Goal: Task Accomplishment & Management: Manage account settings

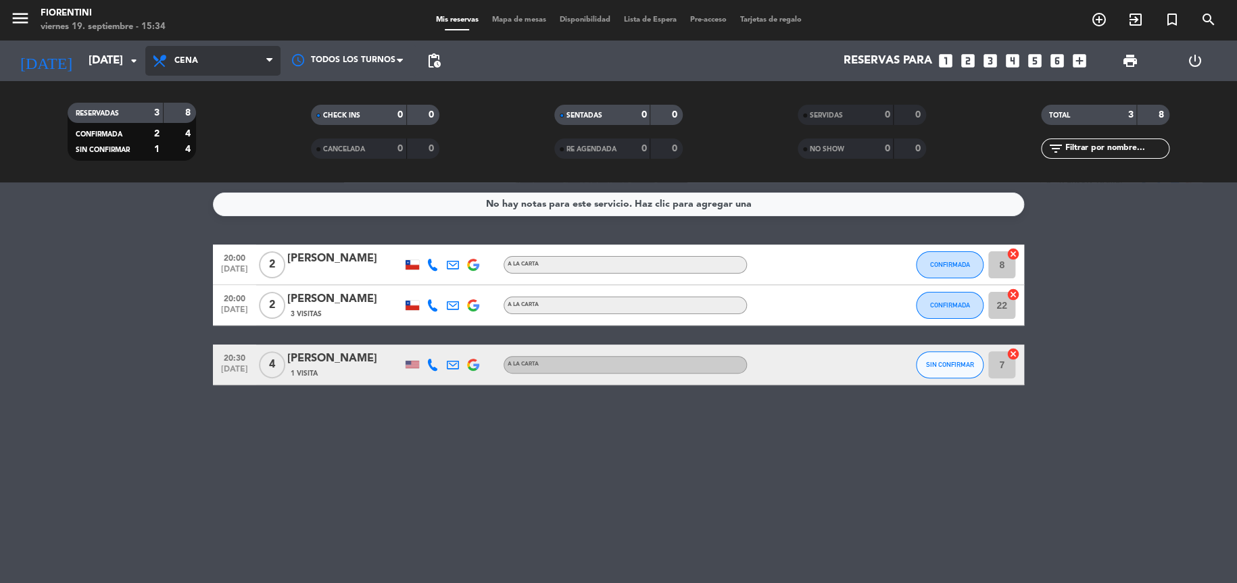
click at [219, 68] on span "Cena" at bounding box center [212, 61] width 135 height 30
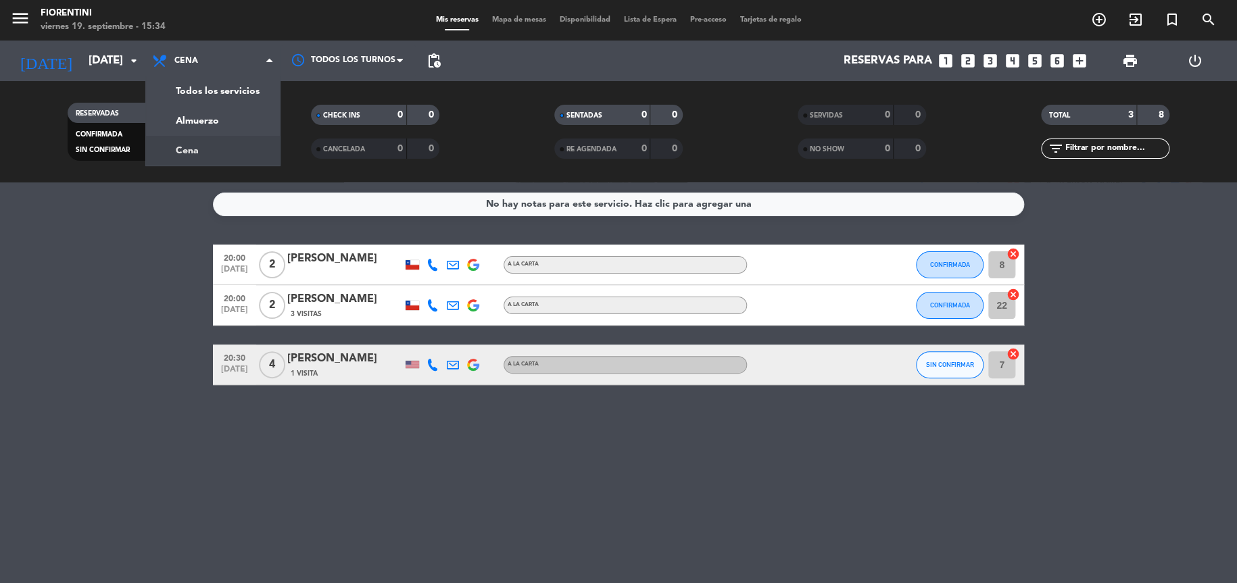
click at [131, 272] on bookings-row "20:00 sep. 19 2 Osvaldo Barrueto A LA CARTA CONFIRMADA 8 cancel 20:00 sep. 19 2…" at bounding box center [618, 315] width 1237 height 141
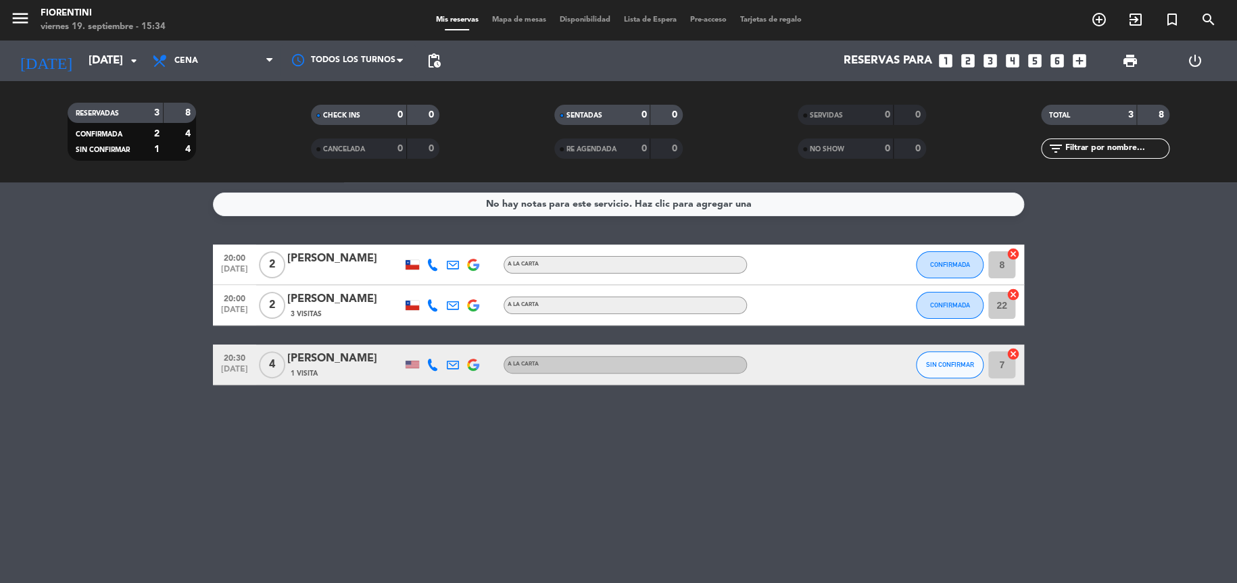
click at [1013, 256] on icon "cancel" at bounding box center [1014, 254] width 14 height 14
click at [1004, 262] on icon "border_all" at bounding box center [1004, 265] width 16 height 16
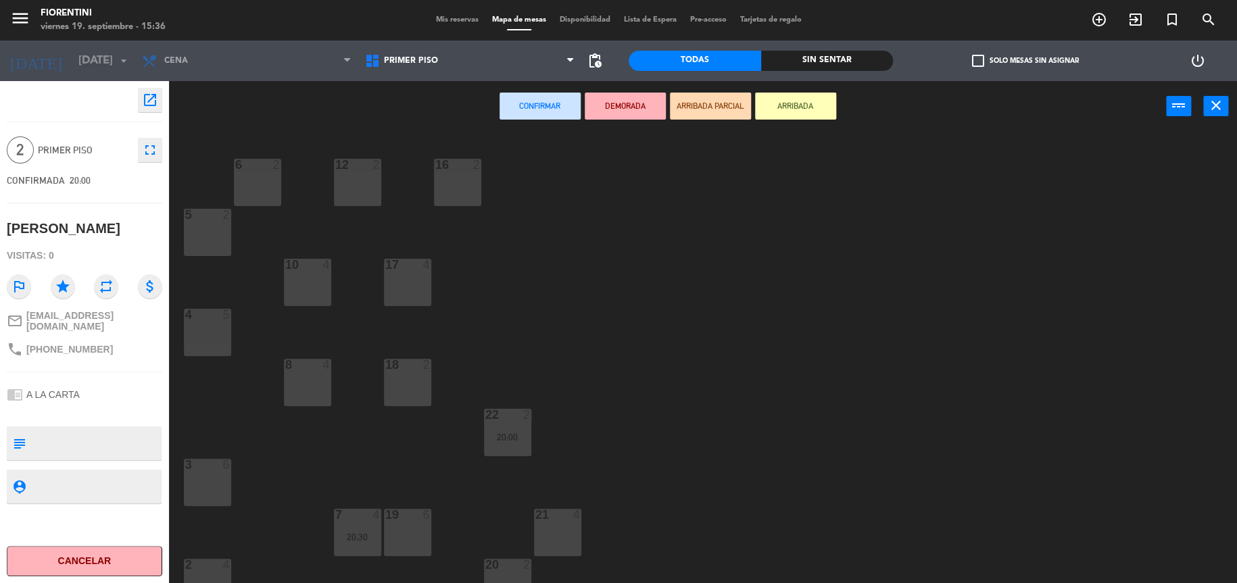
click at [119, 558] on button "Cancelar" at bounding box center [84, 561] width 155 height 30
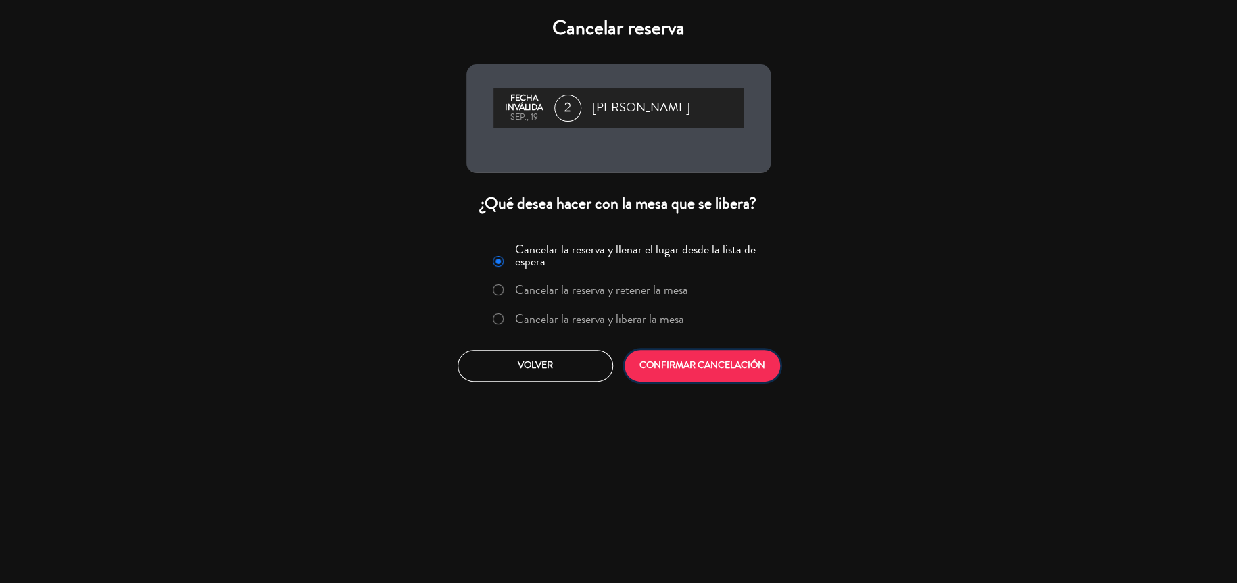
click at [723, 362] on button "CONFIRMAR CANCELACIÓN" at bounding box center [702, 366] width 155 height 32
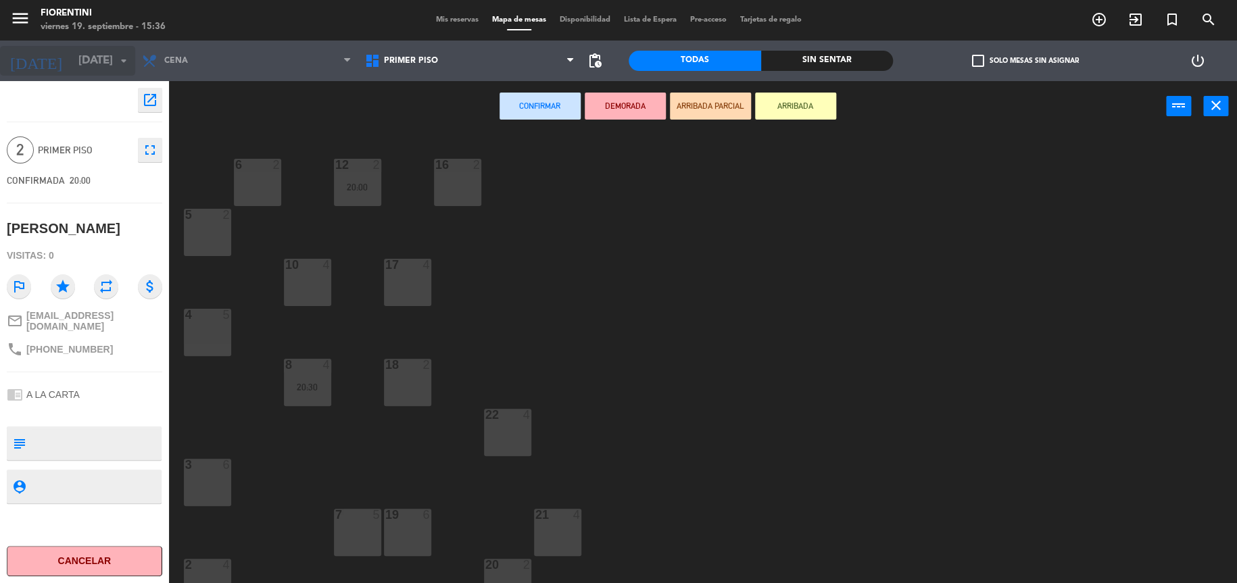
click at [97, 59] on input "[DATE]" at bounding box center [145, 61] width 147 height 26
click at [1220, 108] on icon "close" at bounding box center [1216, 105] width 16 height 16
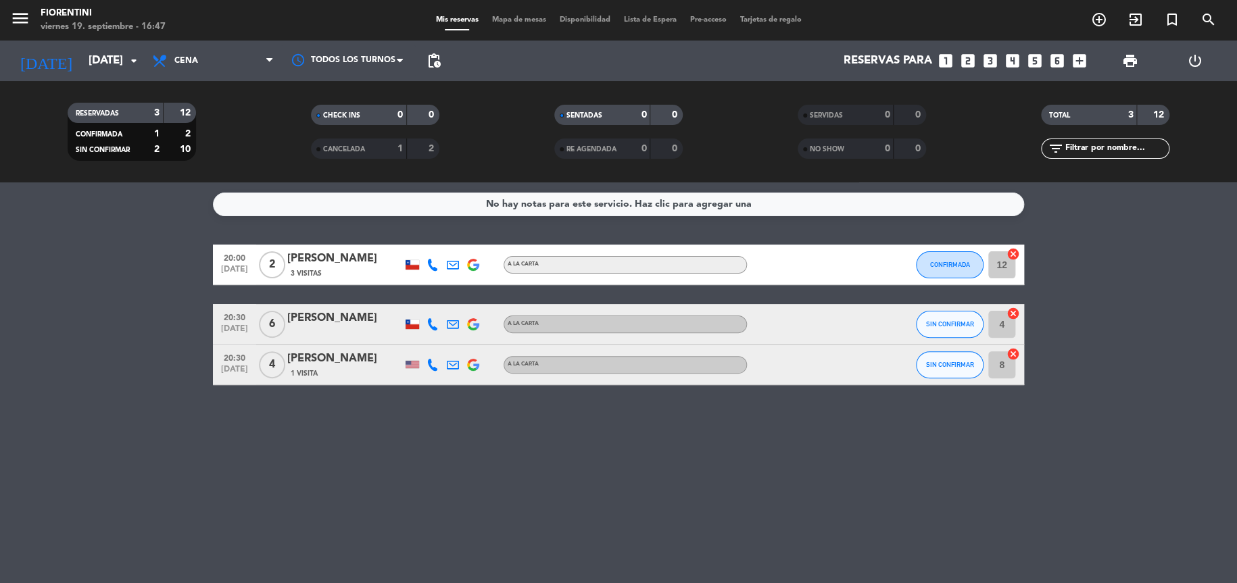
click at [750, 431] on div "No hay notas para este servicio. Haz clic para agregar una 20:00 [DATE] 2 [PERS…" at bounding box center [618, 383] width 1237 height 401
